Goal: Information Seeking & Learning: Learn about a topic

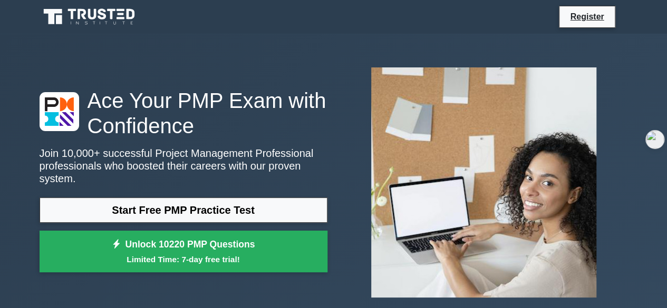
click at [211, 199] on link "Start Free PMP Practice Test" at bounding box center [184, 210] width 288 height 25
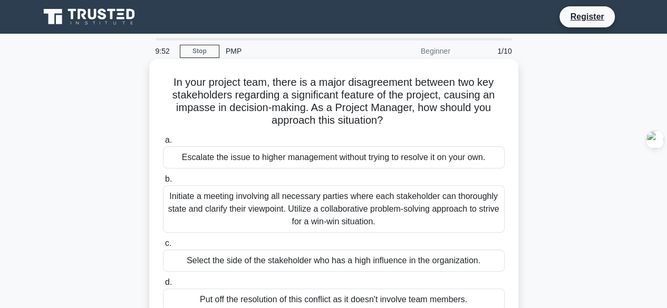
click at [241, 206] on div "Initiate a meeting involving all necessary parties where each stakeholder can t…" at bounding box center [334, 209] width 342 height 47
click at [163, 183] on input "b. Initiate a meeting involving all necessary parties where each stakeholder ca…" at bounding box center [163, 179] width 0 height 7
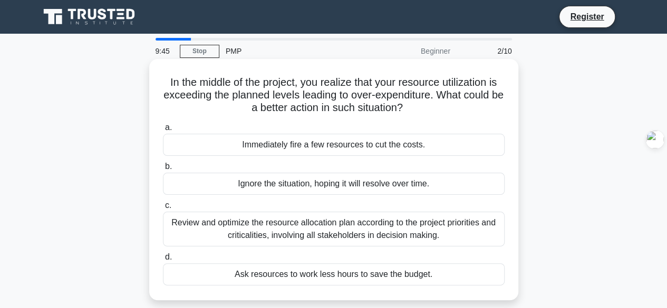
click at [289, 236] on div "Review and optimize the resource allocation plan according to the project prior…" at bounding box center [334, 229] width 342 height 35
click at [163, 209] on input "c. Review and optimize the resource allocation plan according to the project pr…" at bounding box center [163, 205] width 0 height 7
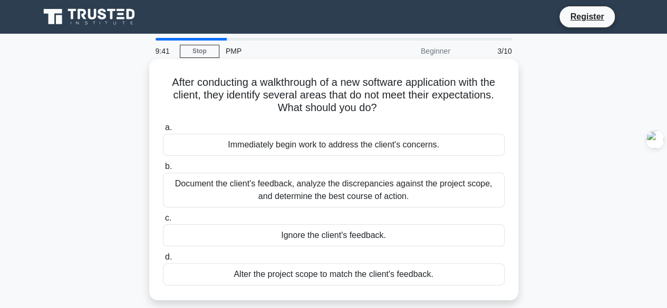
click at [287, 198] on div "Document the client's feedback, analyze the discrepancies against the project s…" at bounding box center [334, 190] width 342 height 35
click at [163, 170] on input "b. Document the client's feedback, analyze the discrepancies against the projec…" at bounding box center [163, 166] width 0 height 7
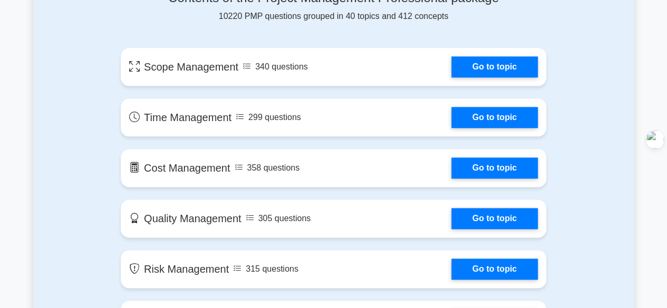
scroll to position [588, 0]
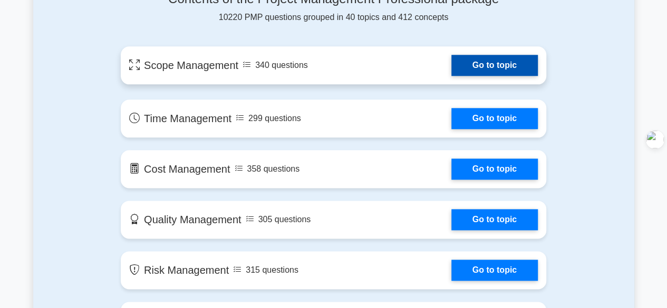
click at [461, 69] on link "Go to topic" at bounding box center [494, 65] width 86 height 21
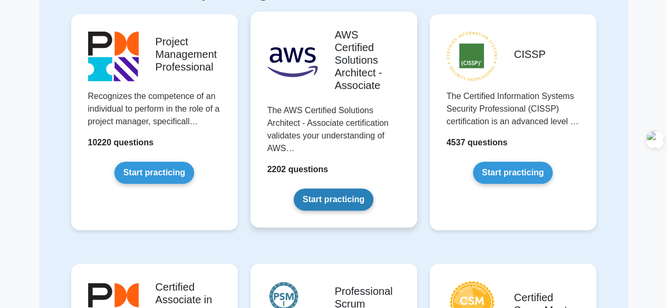
scroll to position [109, 0]
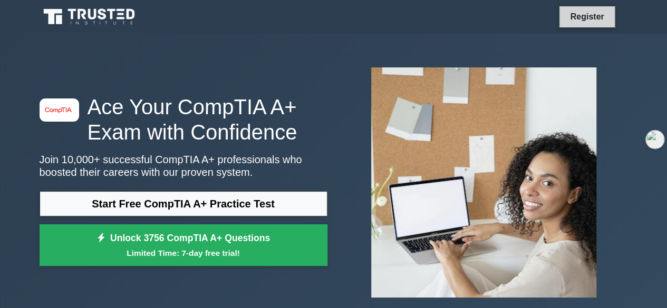
click at [591, 20] on link "Register" at bounding box center [586, 16] width 46 height 13
